Goal: Check status

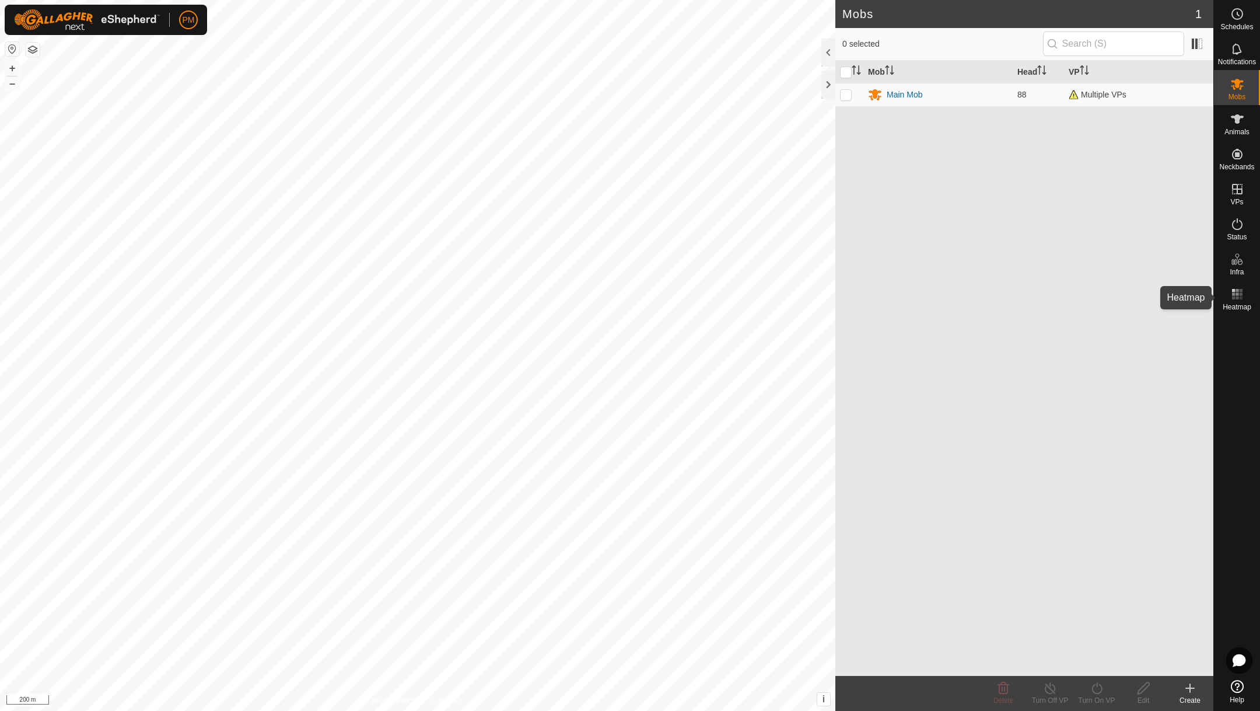
click at [1228, 295] on es-heatmap-svg-icon at bounding box center [1237, 294] width 21 height 19
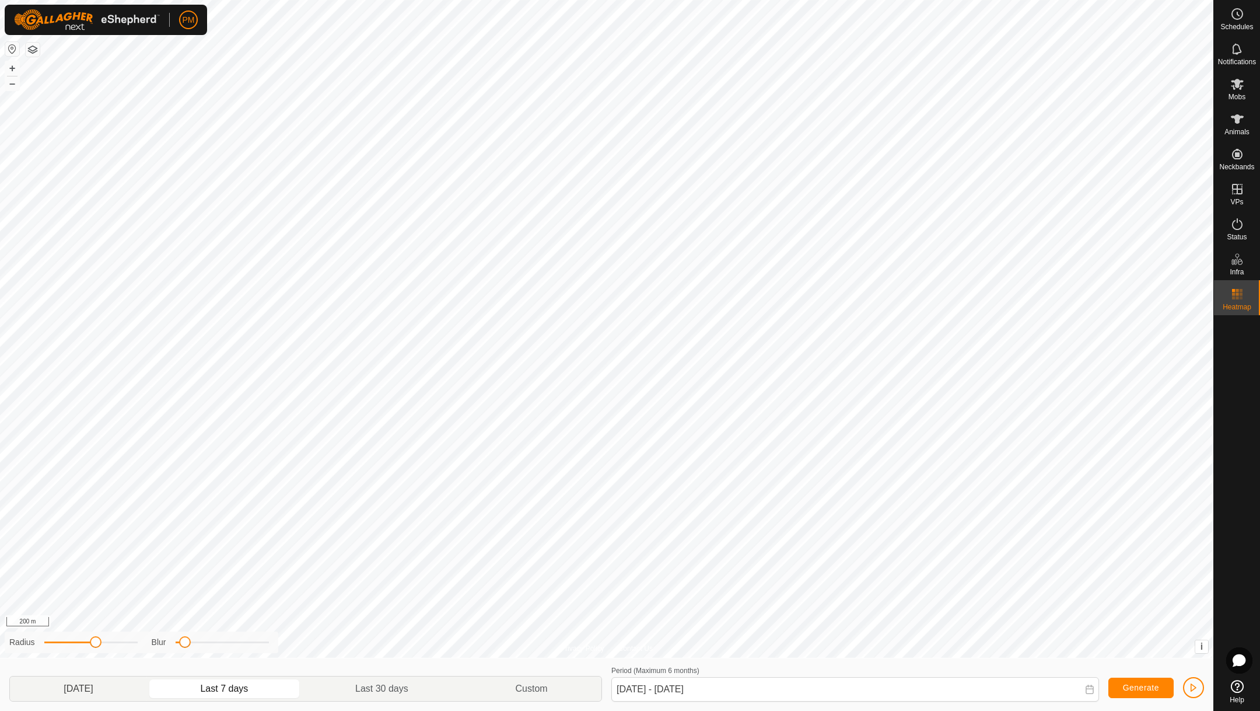
click at [110, 686] on p-togglebutton "[DATE]" at bounding box center [78, 688] width 137 height 25
click at [221, 679] on p-togglebutton "Last 7 days" at bounding box center [224, 688] width 155 height 25
click at [106, 690] on p-togglebutton "[DATE]" at bounding box center [78, 688] width 137 height 25
type input "[DATE] - [DATE]"
